Goal: Understand process/instructions

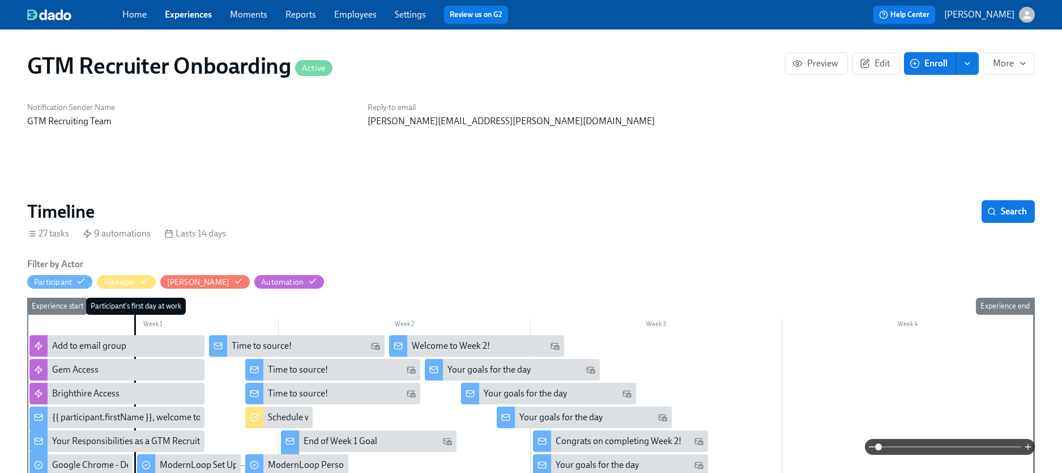
scroll to position [0, 349]
click at [258, 114] on div "Notification Sender Name GTM Recruiting Team" at bounding box center [190, 114] width 341 height 39
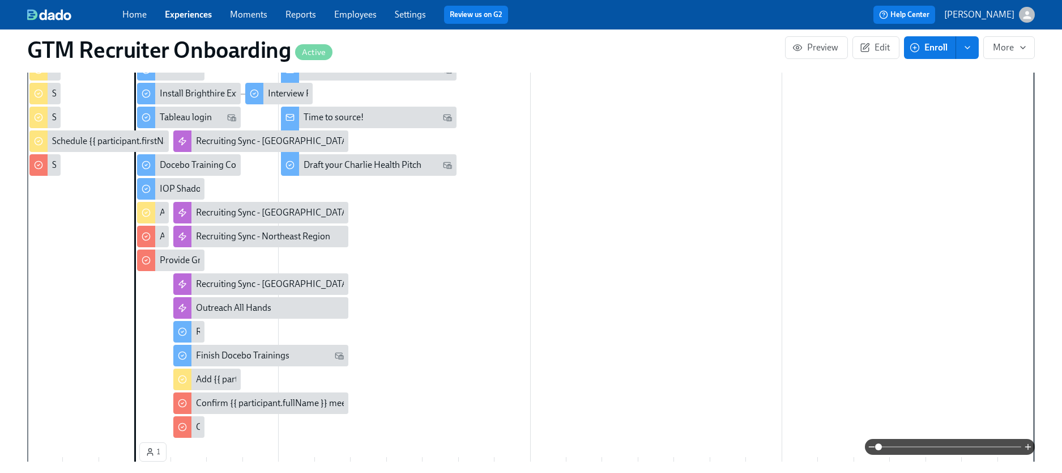
scroll to position [488, 0]
click at [481, 267] on div at bounding box center [530, 143] width 1007 height 595
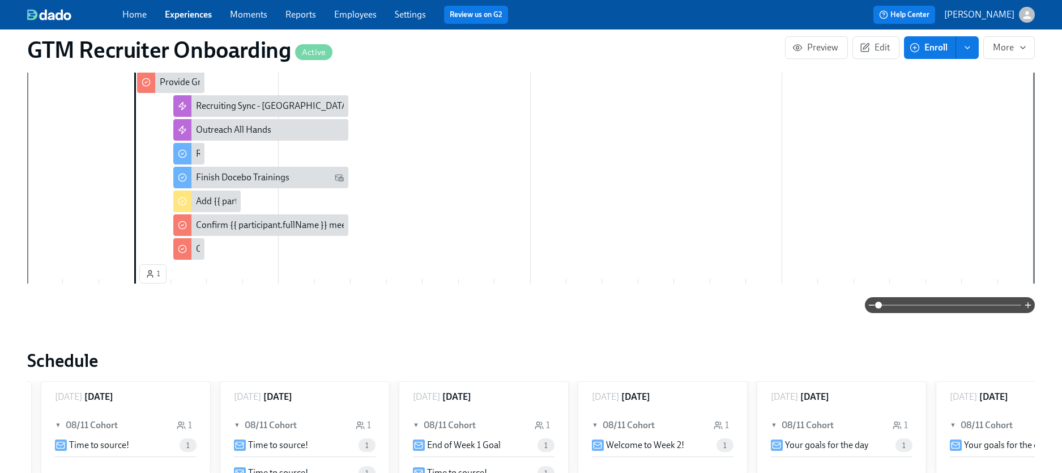
scroll to position [869, 0]
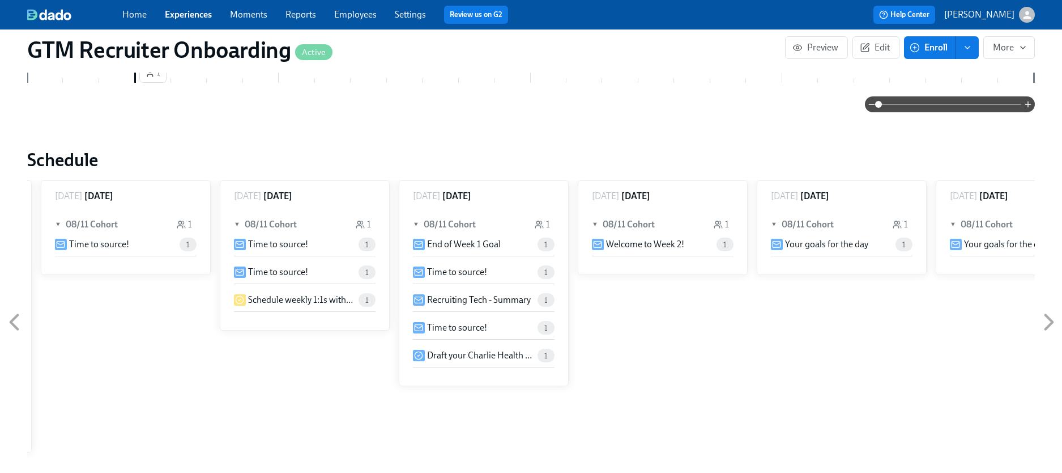
click at [141, 243] on div "1" at bounding box center [165, 244] width 63 height 14
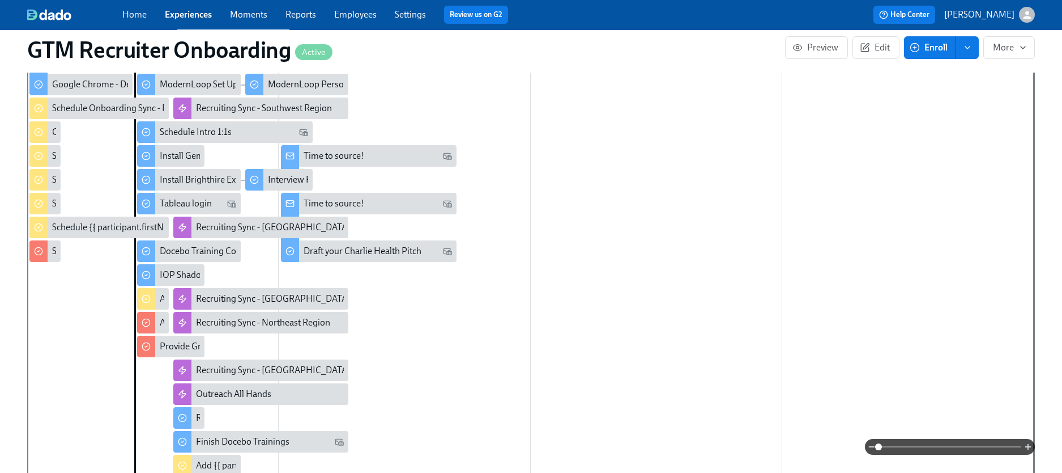
scroll to position [924, 0]
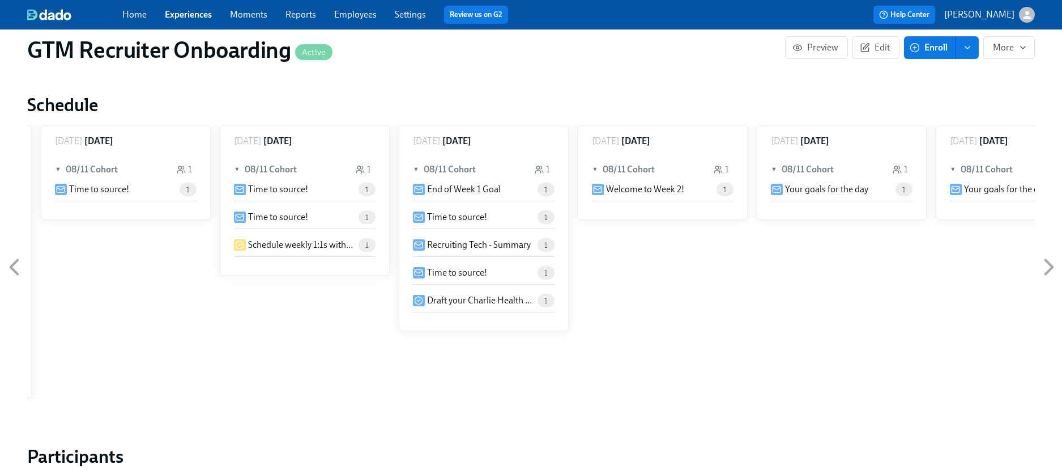
click at [126, 185] on p "Time to source!" at bounding box center [99, 189] width 60 height 12
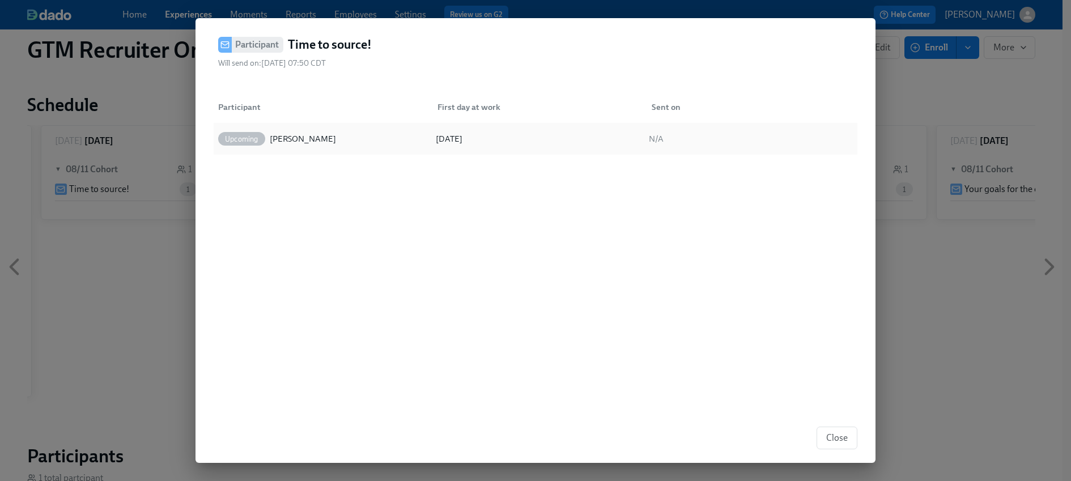
click at [547, 141] on div "08/11/2025" at bounding box center [535, 138] width 213 height 23
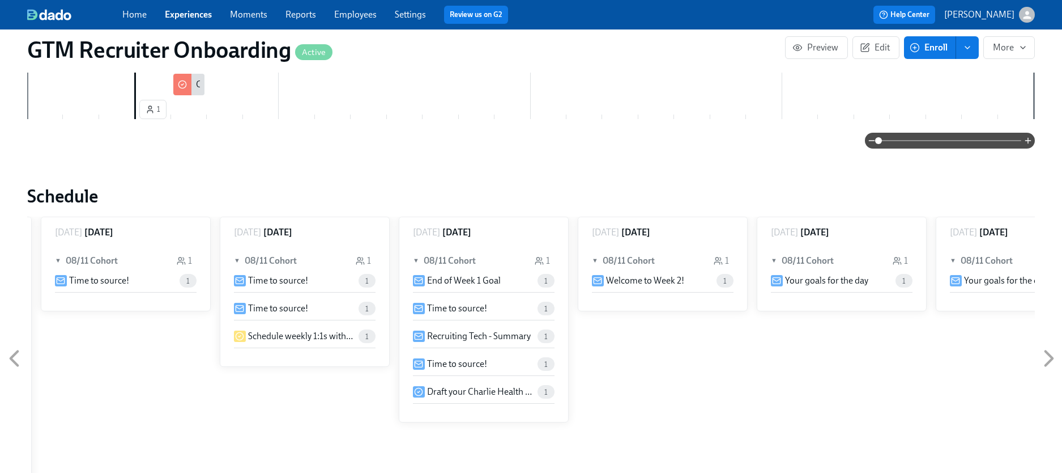
scroll to position [887, 0]
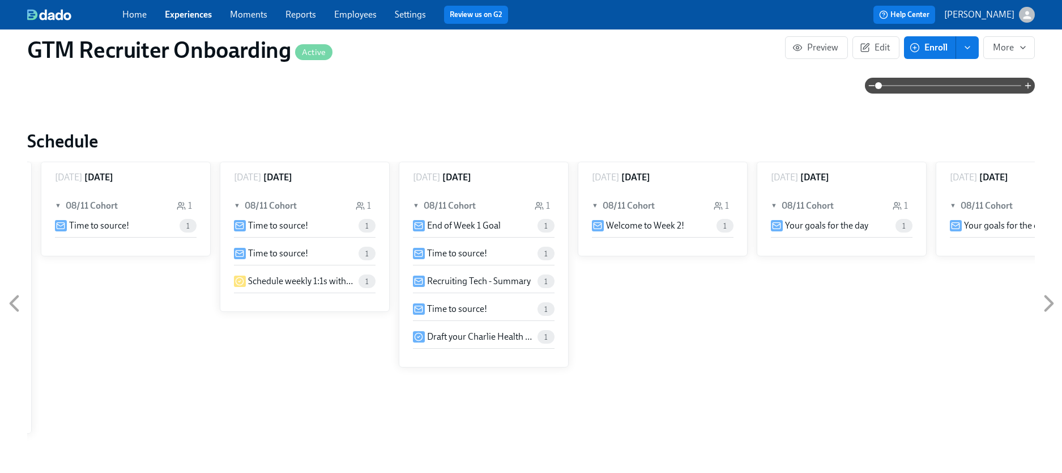
click at [8, 295] on icon at bounding box center [14, 303] width 28 height 28
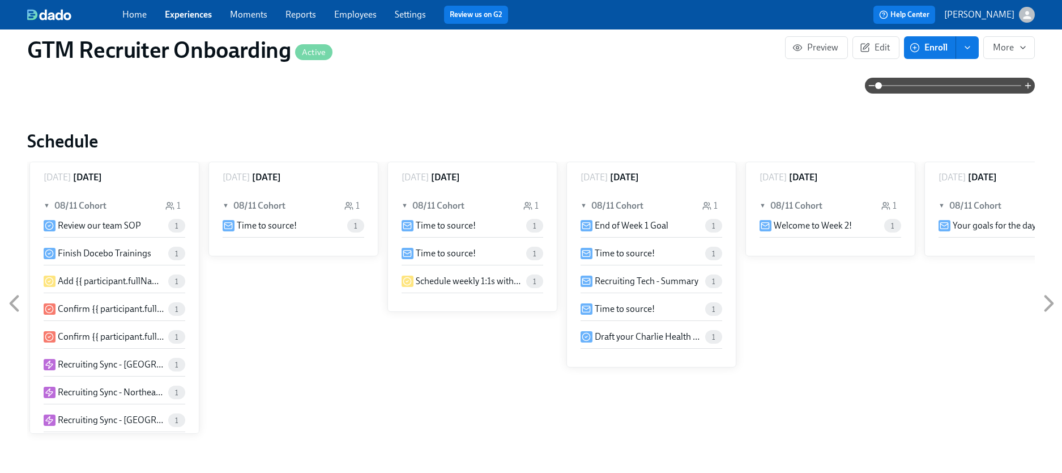
scroll to position [0, 345]
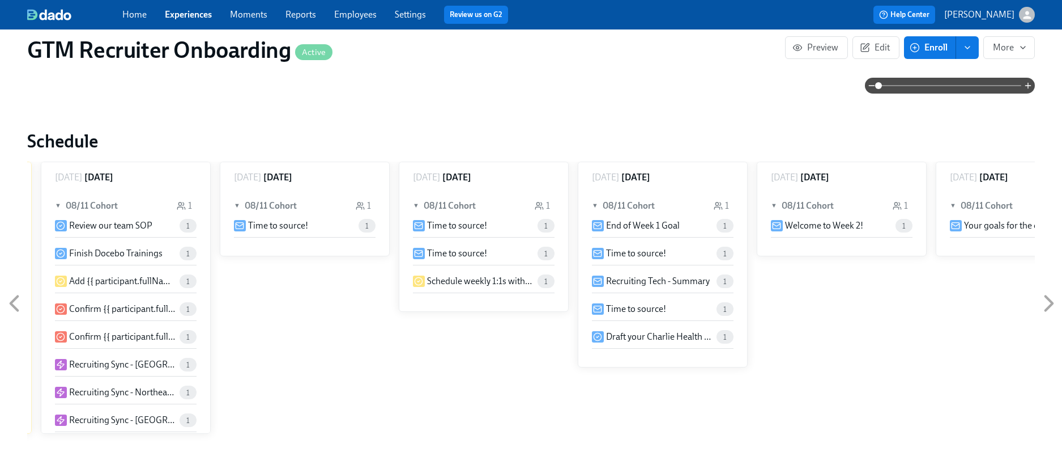
click at [104, 226] on p "Review our team SOP" at bounding box center [110, 225] width 83 height 12
click at [18, 303] on icon at bounding box center [14, 303] width 28 height 28
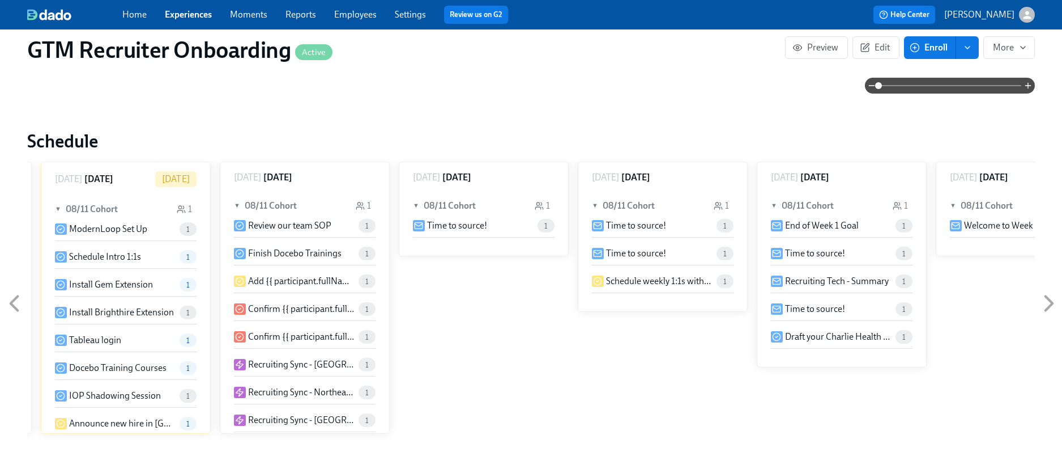
click at [18, 303] on icon at bounding box center [14, 303] width 28 height 28
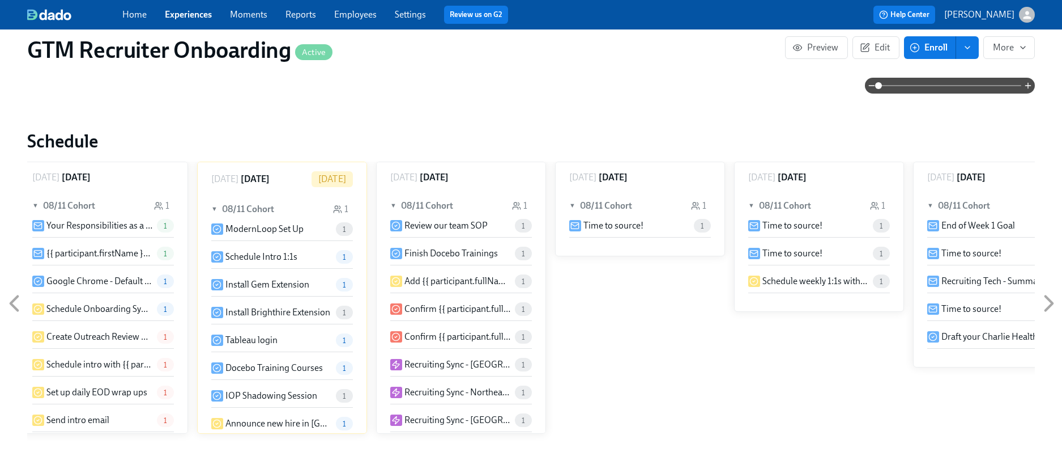
scroll to position [0, 0]
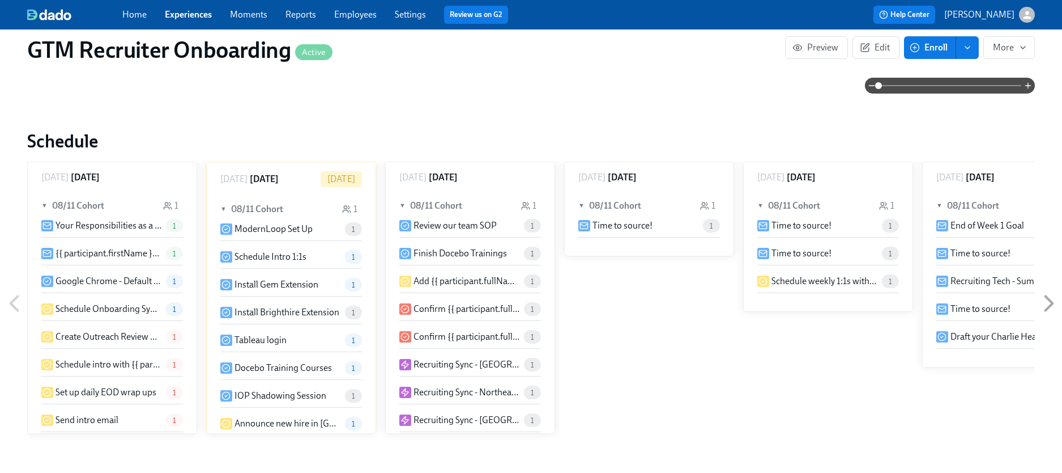
click at [300, 258] on p "Schedule Intro 1:1s" at bounding box center [271, 256] width 72 height 12
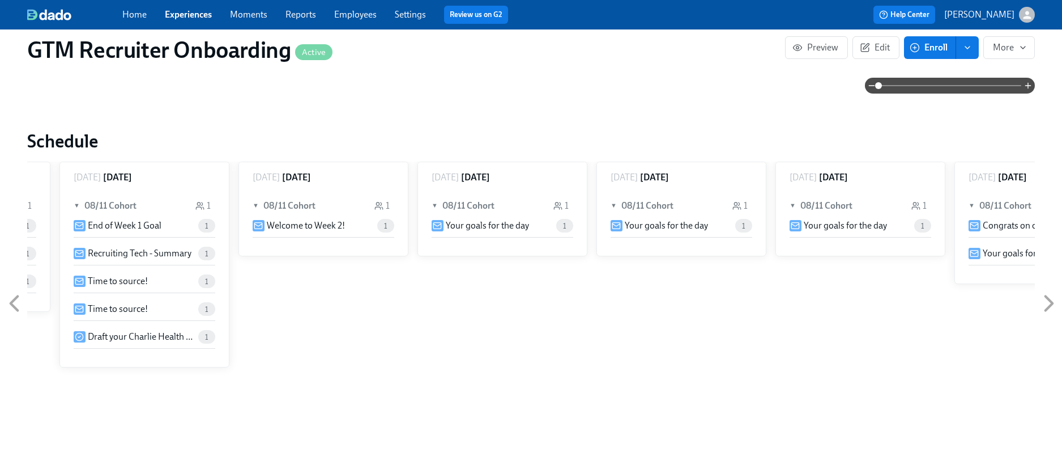
scroll to position [0, 874]
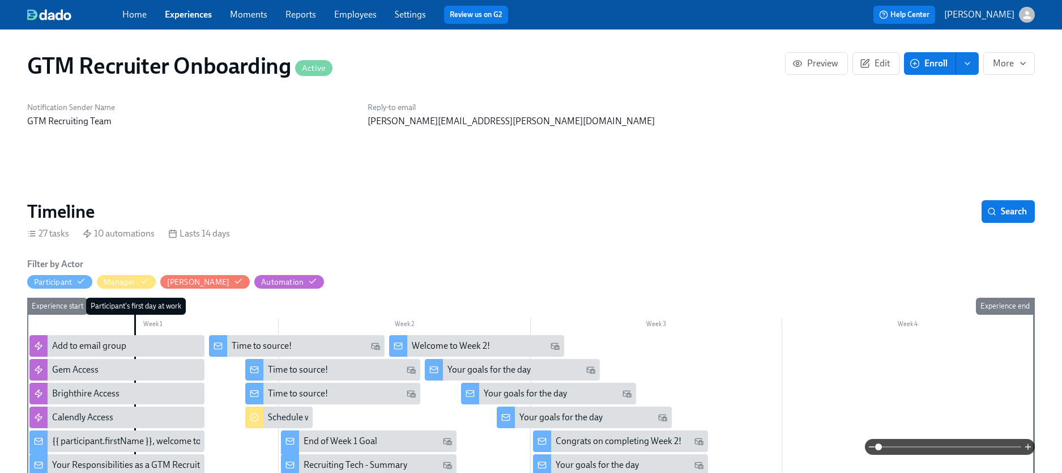
scroll to position [0, 524]
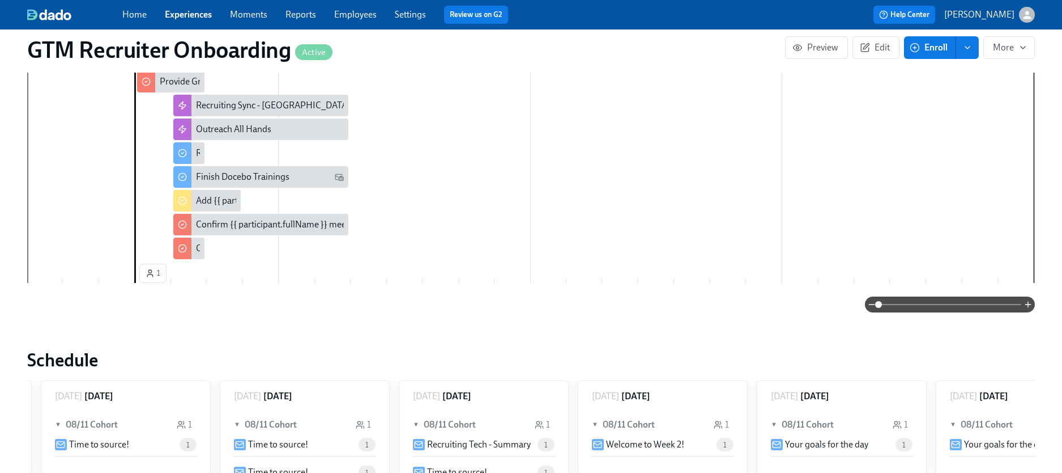
scroll to position [900, 0]
